Goal: Find specific page/section: Find specific page/section

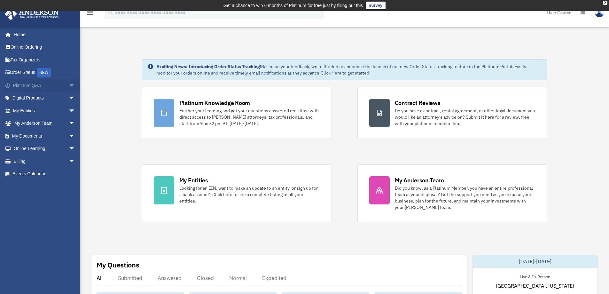
click at [69, 88] on span "arrow_drop_down" at bounding box center [75, 85] width 13 height 13
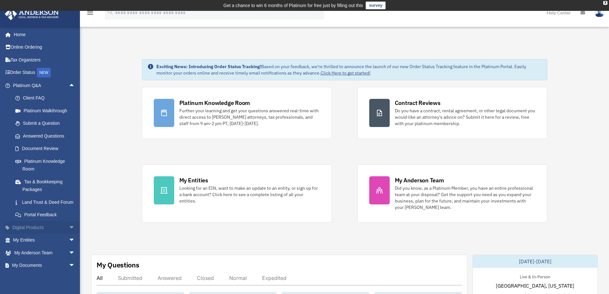
click at [69, 234] on span "arrow_drop_down" at bounding box center [75, 227] width 13 height 13
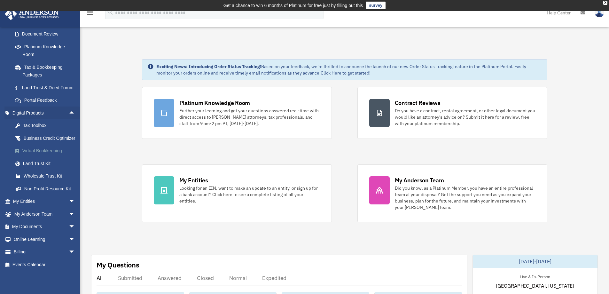
scroll to position [128, 0]
click at [69, 232] on span "arrow_drop_down" at bounding box center [75, 226] width 13 height 13
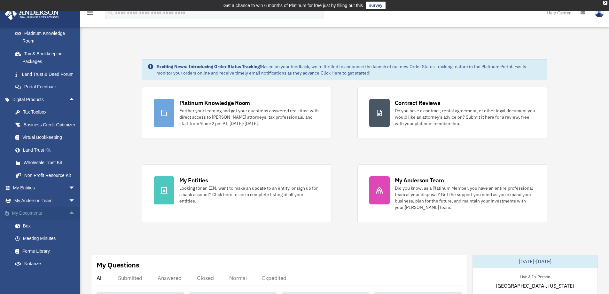
scroll to position [181, 0]
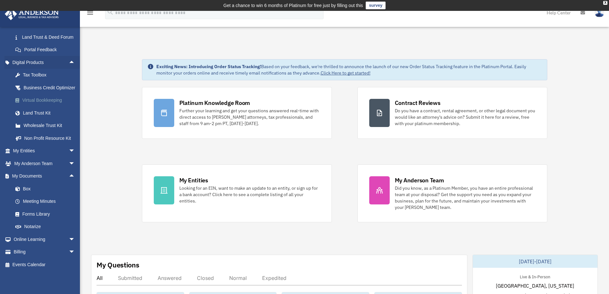
click at [28, 97] on div "Virtual Bookkeeping" at bounding box center [49, 100] width 54 height 8
click at [32, 98] on div "Virtual Bookkeeping" at bounding box center [49, 100] width 54 height 8
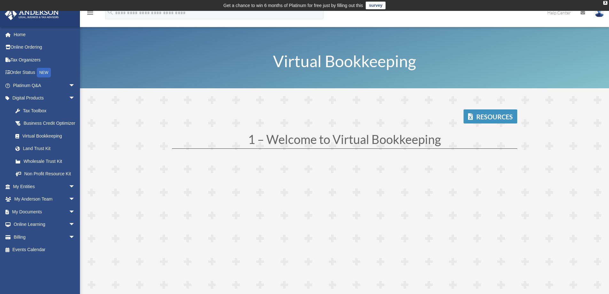
click at [487, 115] on link "Resources" at bounding box center [491, 116] width 54 height 14
